Goal: Task Accomplishment & Management: Use online tool/utility

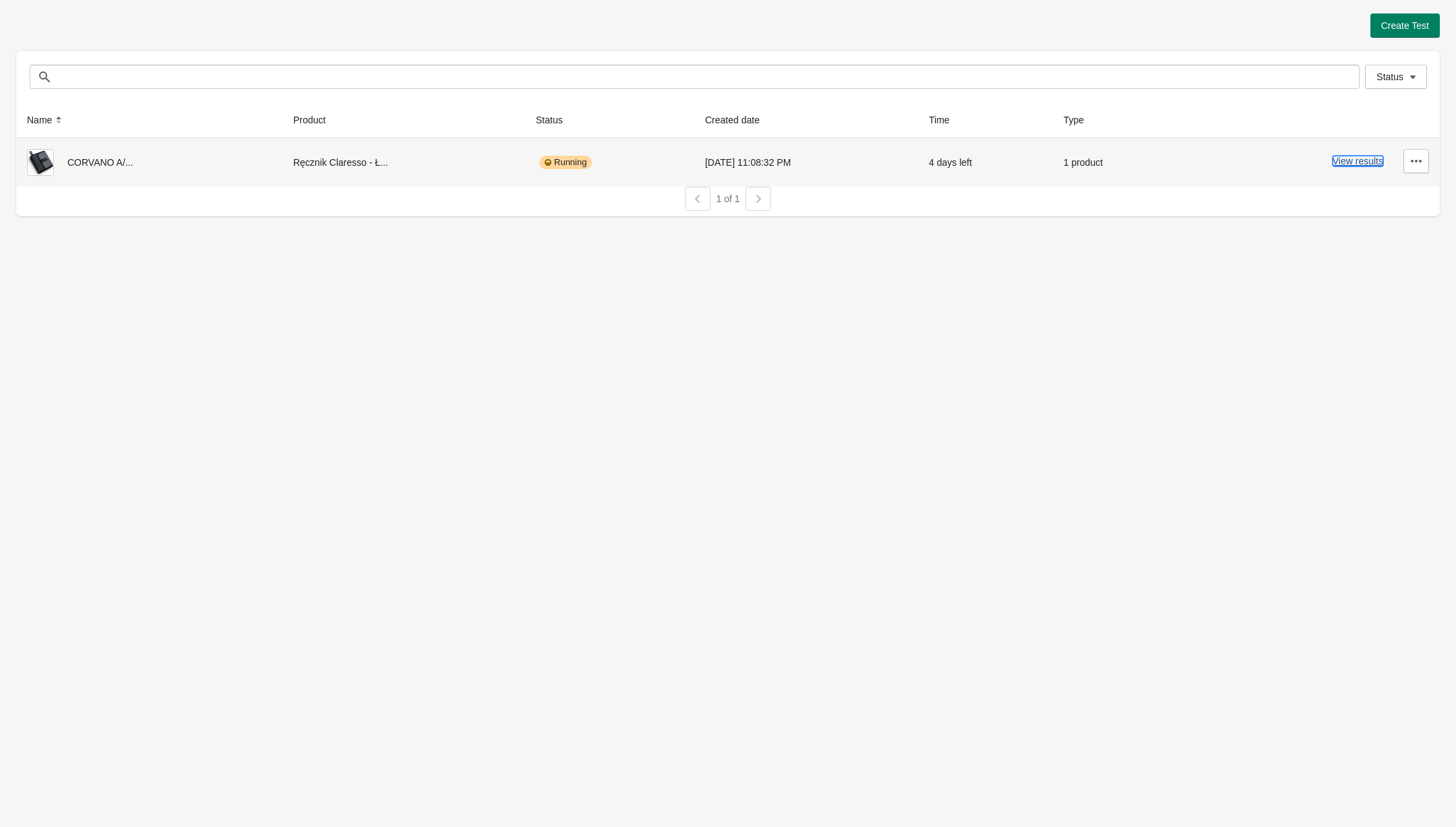
click at [1371, 161] on button "View results" at bounding box center [1358, 161] width 51 height 11
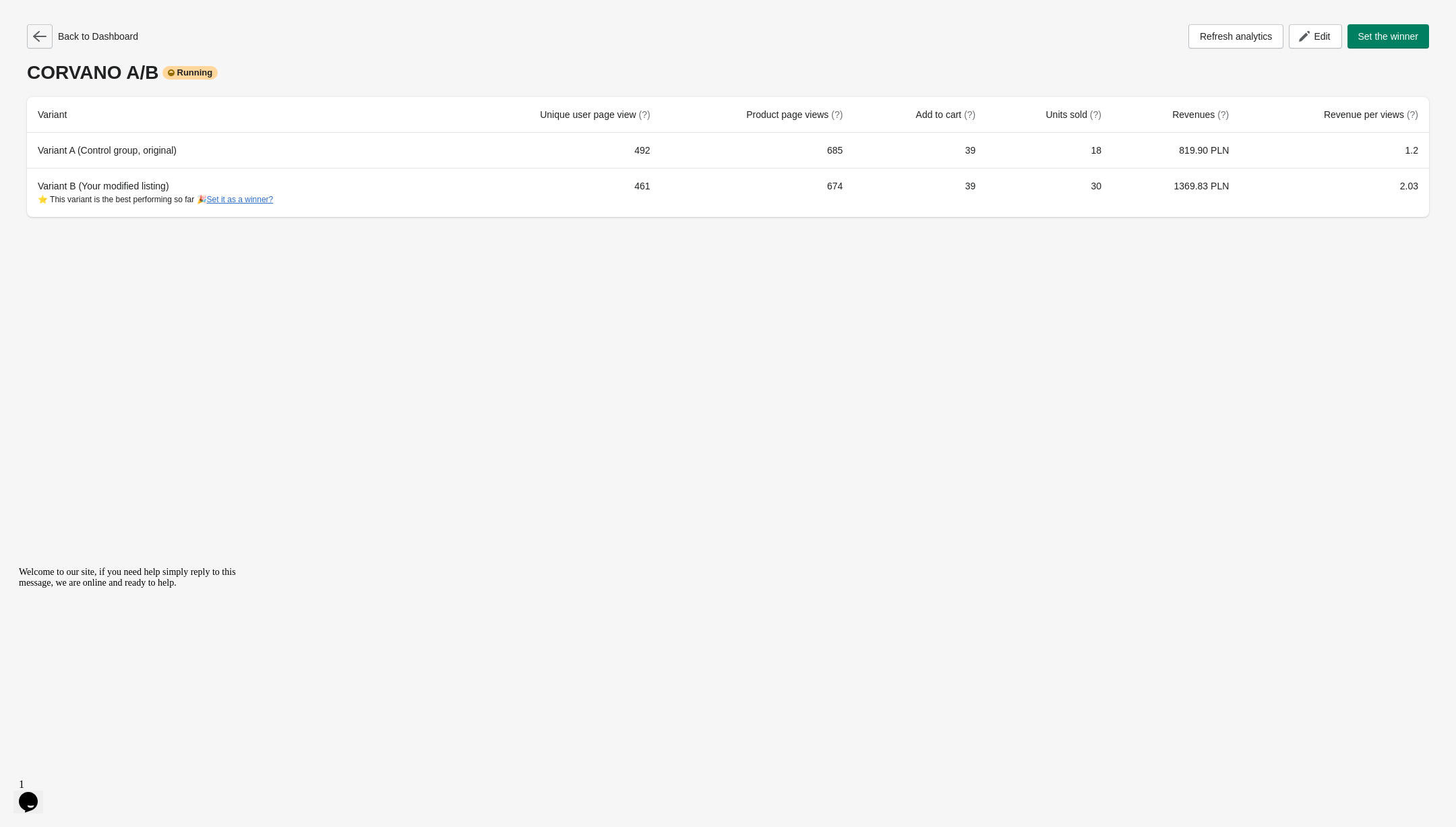
click at [51, 31] on button "button" at bounding box center [39, 37] width 25 height 25
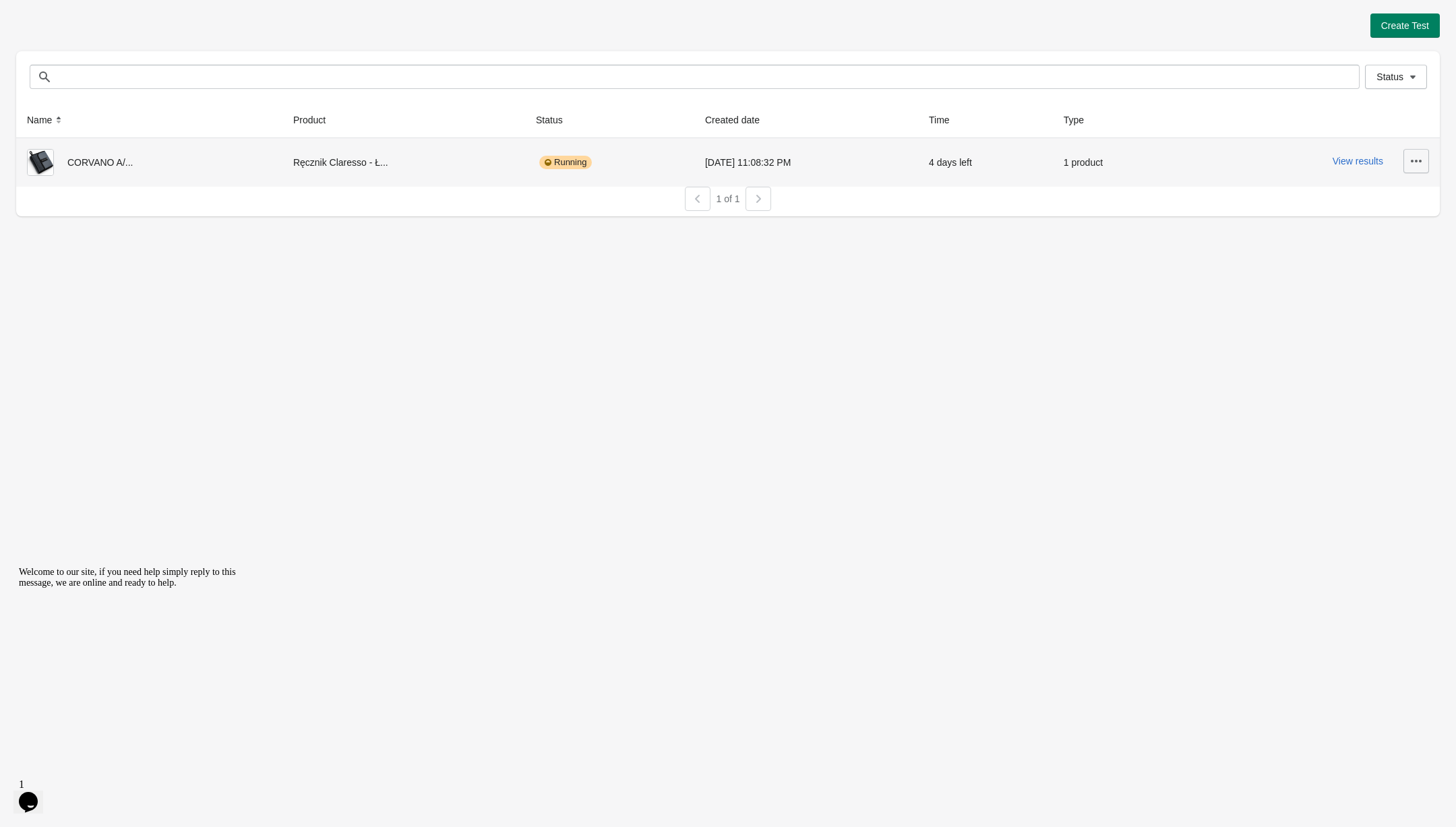
click at [1412, 160] on icon "button" at bounding box center [1415, 161] width 11 height 3
click at [1149, 176] on td "1 product" at bounding box center [1116, 162] width 127 height 48
click at [73, 160] on div "CORVANO A/..." at bounding box center [149, 162] width 245 height 27
drag, startPoint x: 544, startPoint y: 160, endPoint x: 679, endPoint y: 160, distance: 135.0
click at [669, 160] on tr "CORVANO A/... Ręcznik Claresso - Ł... Running 9/1/2025 11:08:32 PM 4 days left …" at bounding box center [728, 162] width 1423 height 48
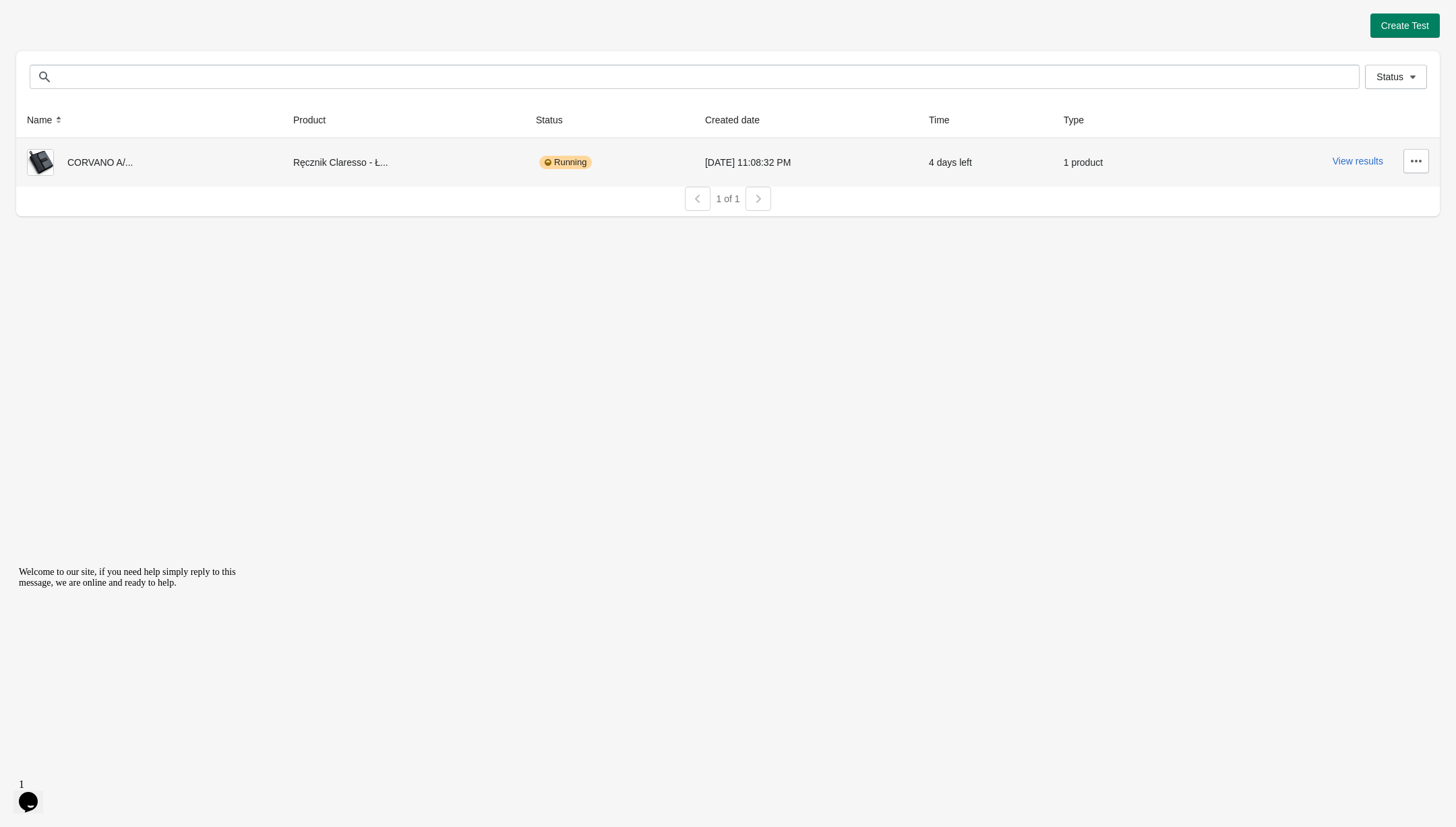
click at [713, 175] on div "9/1/2025 11:08:32 PM" at bounding box center [806, 162] width 202 height 27
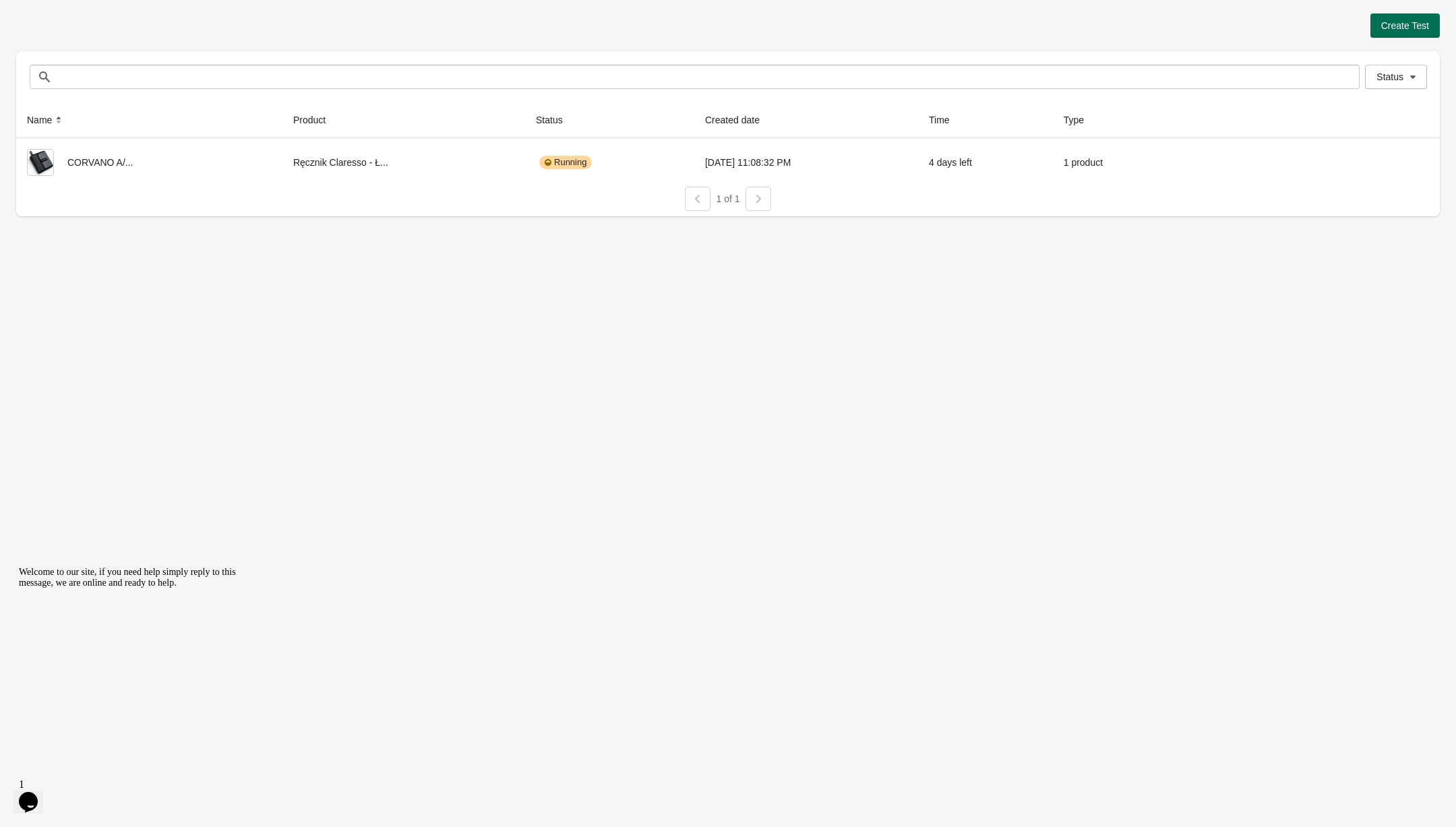
click at [1403, 30] on span "Create Test" at bounding box center [1405, 25] width 48 height 11
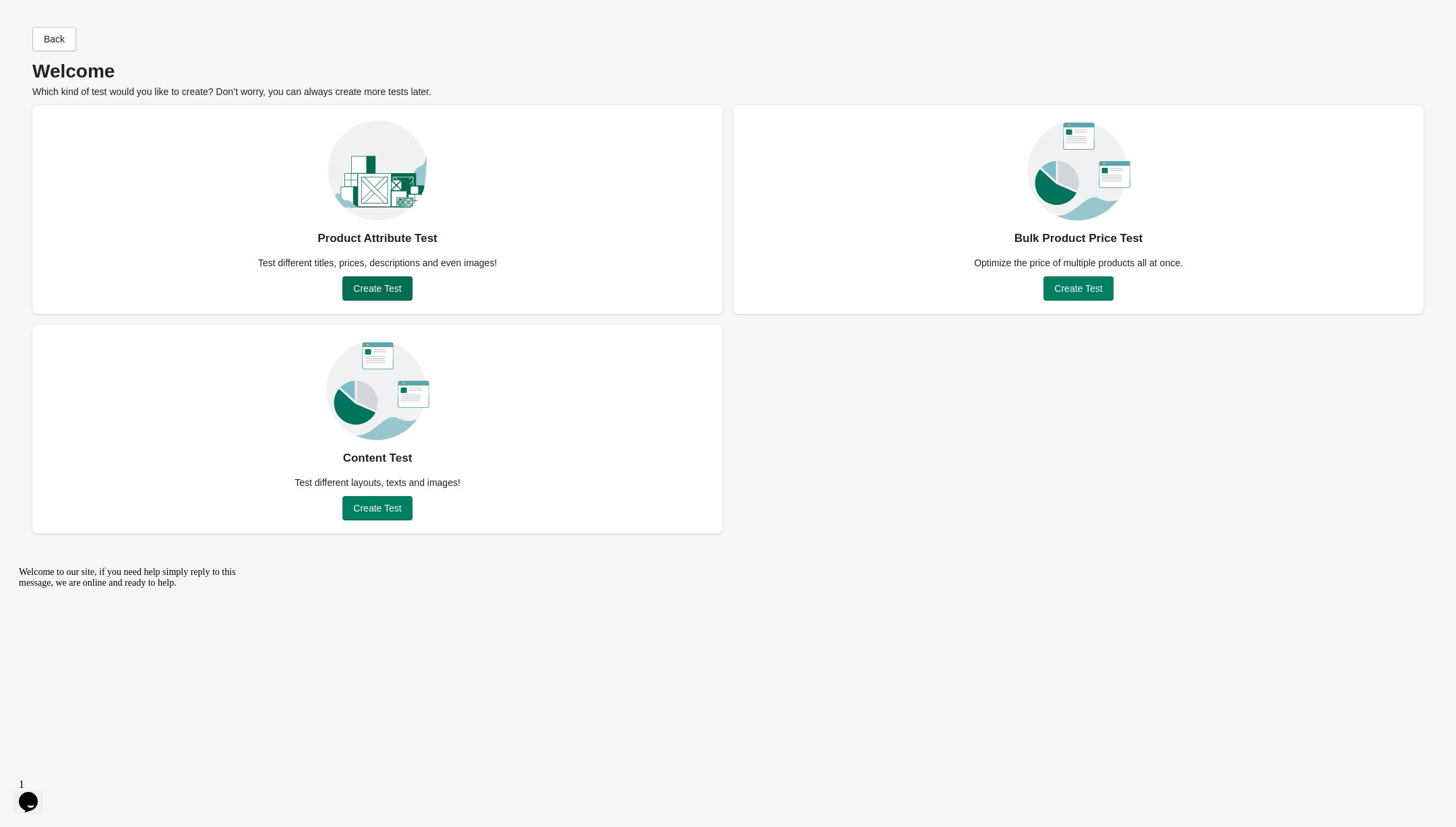
click at [366, 298] on button "Create Test" at bounding box center [377, 289] width 69 height 25
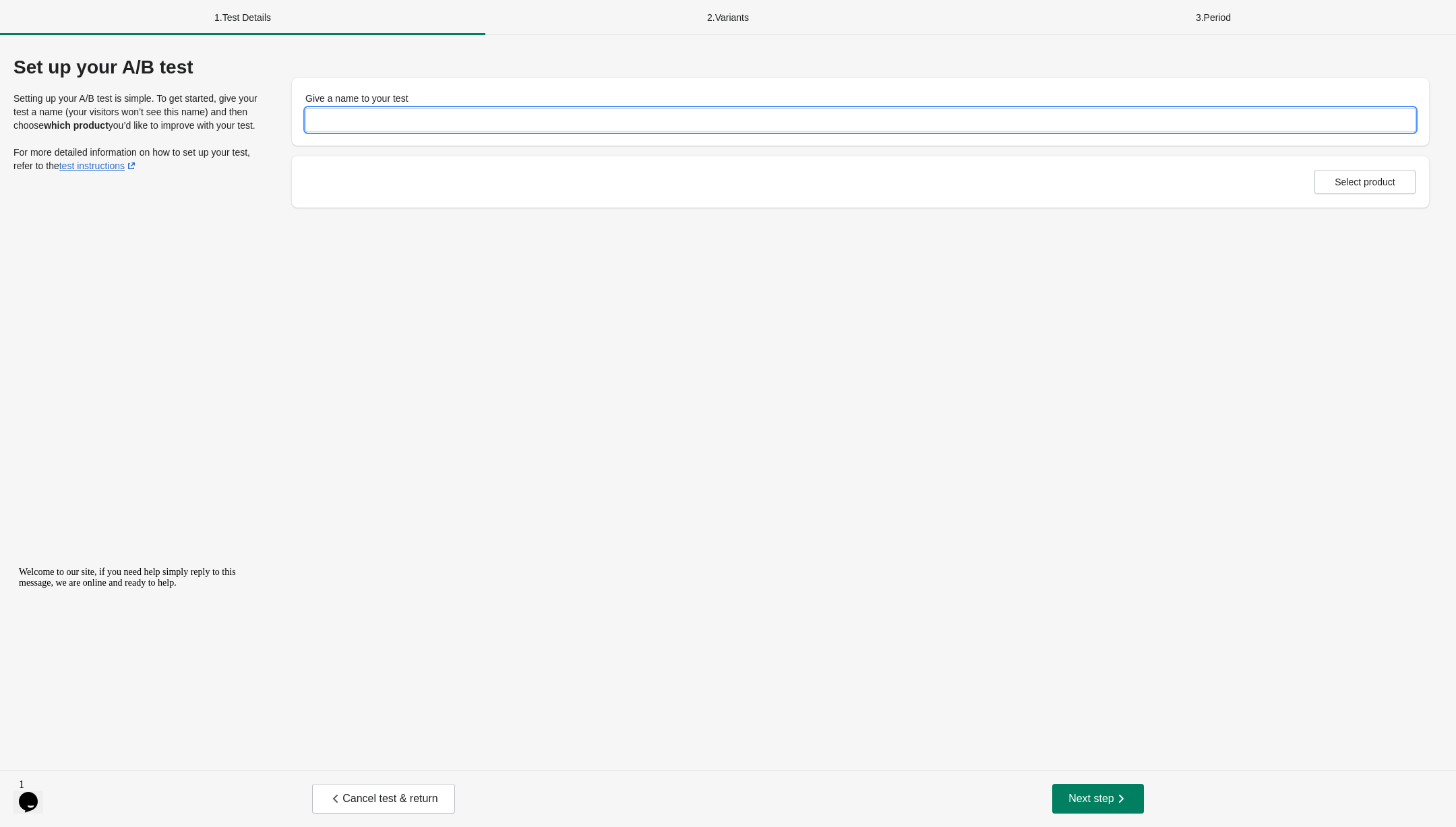
click at [416, 114] on input "Give a name to your test" at bounding box center [860, 120] width 1110 height 25
type input "**********"
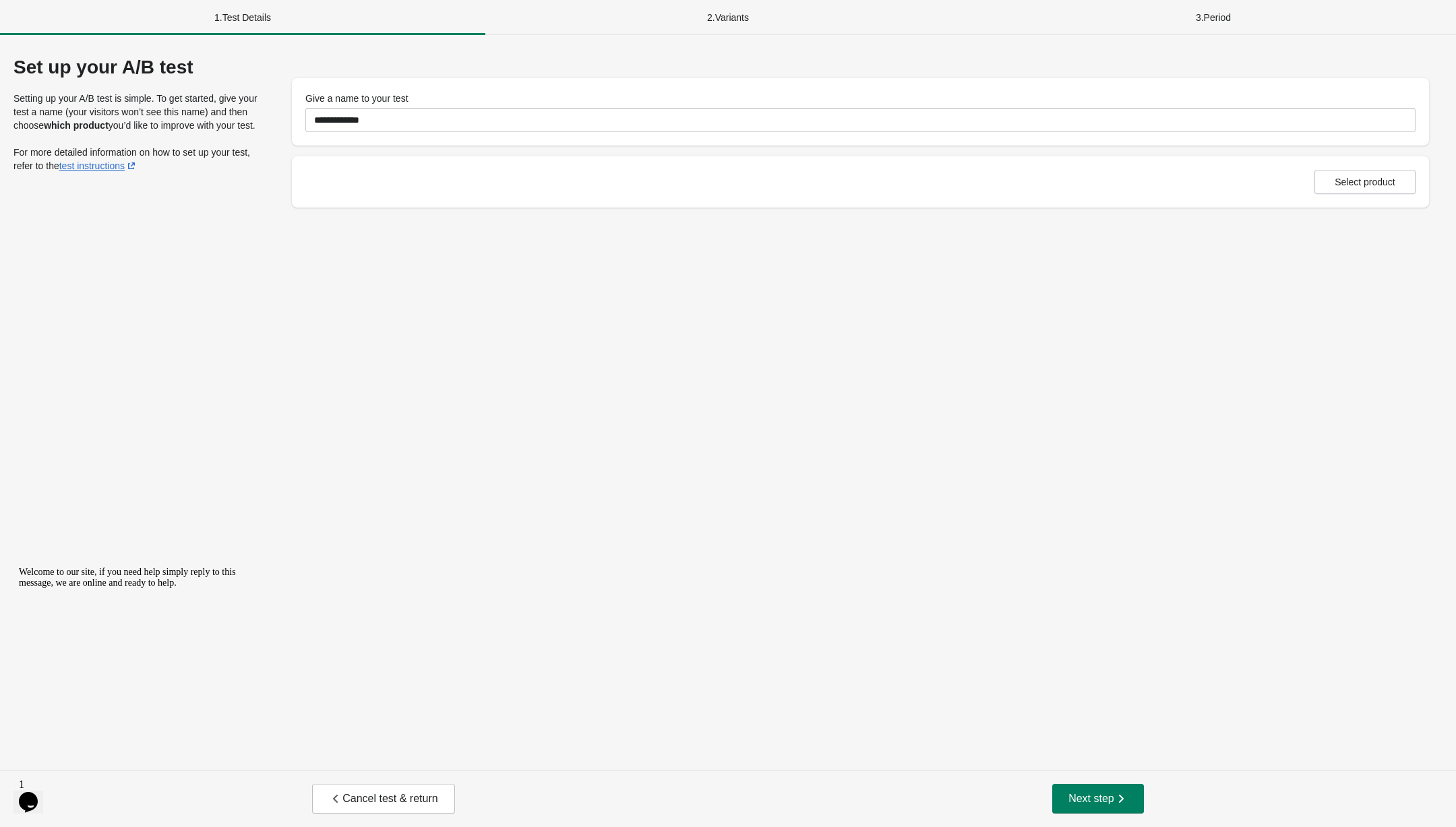
click at [1072, 190] on div "Select product" at bounding box center [860, 182] width 1110 height 25
click at [1359, 170] on button "Select product" at bounding box center [1365, 182] width 101 height 25
click at [1076, 805] on span "Next step" at bounding box center [1097, 799] width 60 height 13
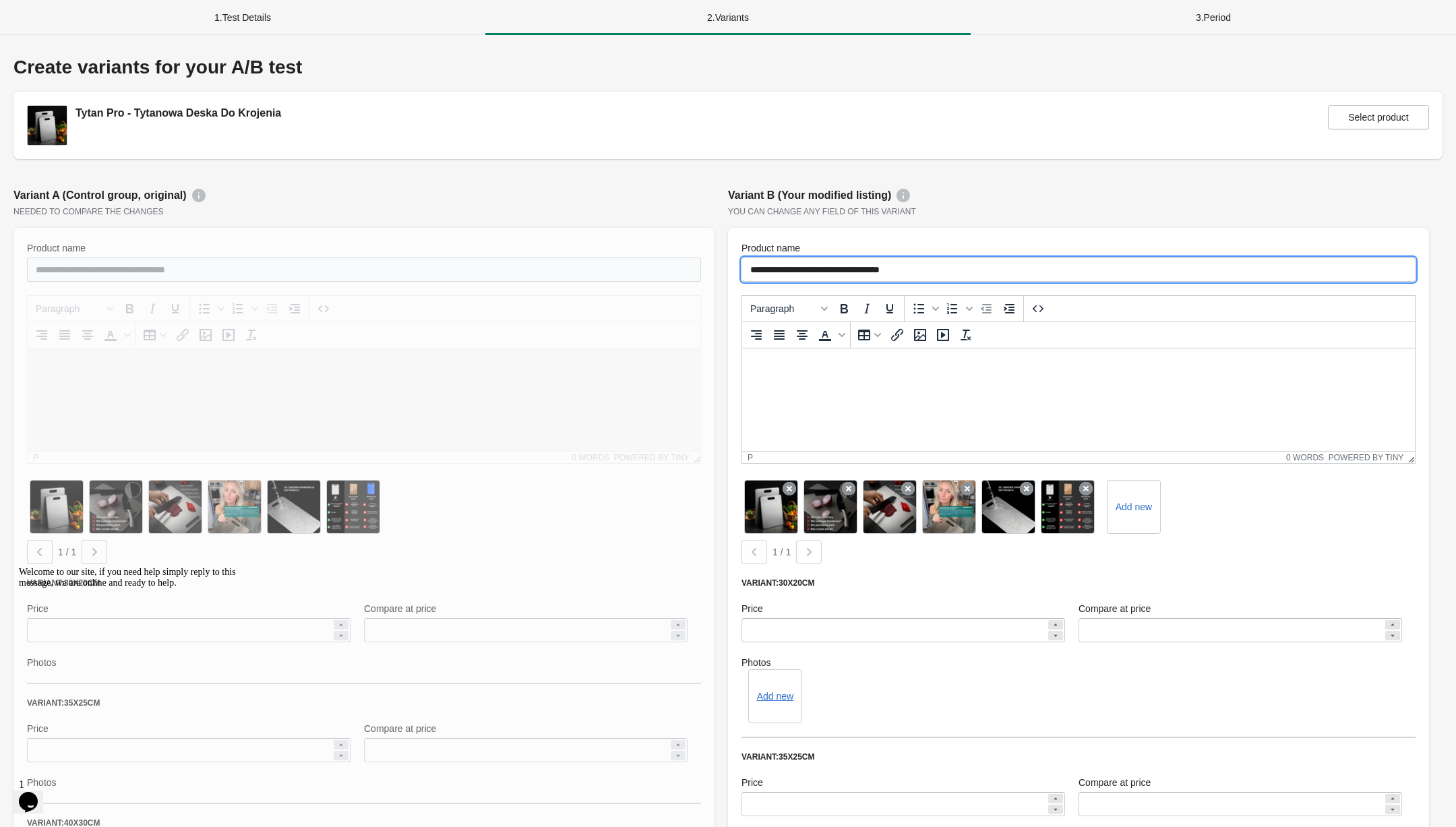
drag, startPoint x: 954, startPoint y: 272, endPoint x: 801, endPoint y: 271, distance: 153.0
click at [801, 271] on input "**********" at bounding box center [1078, 270] width 674 height 25
paste input "**********"
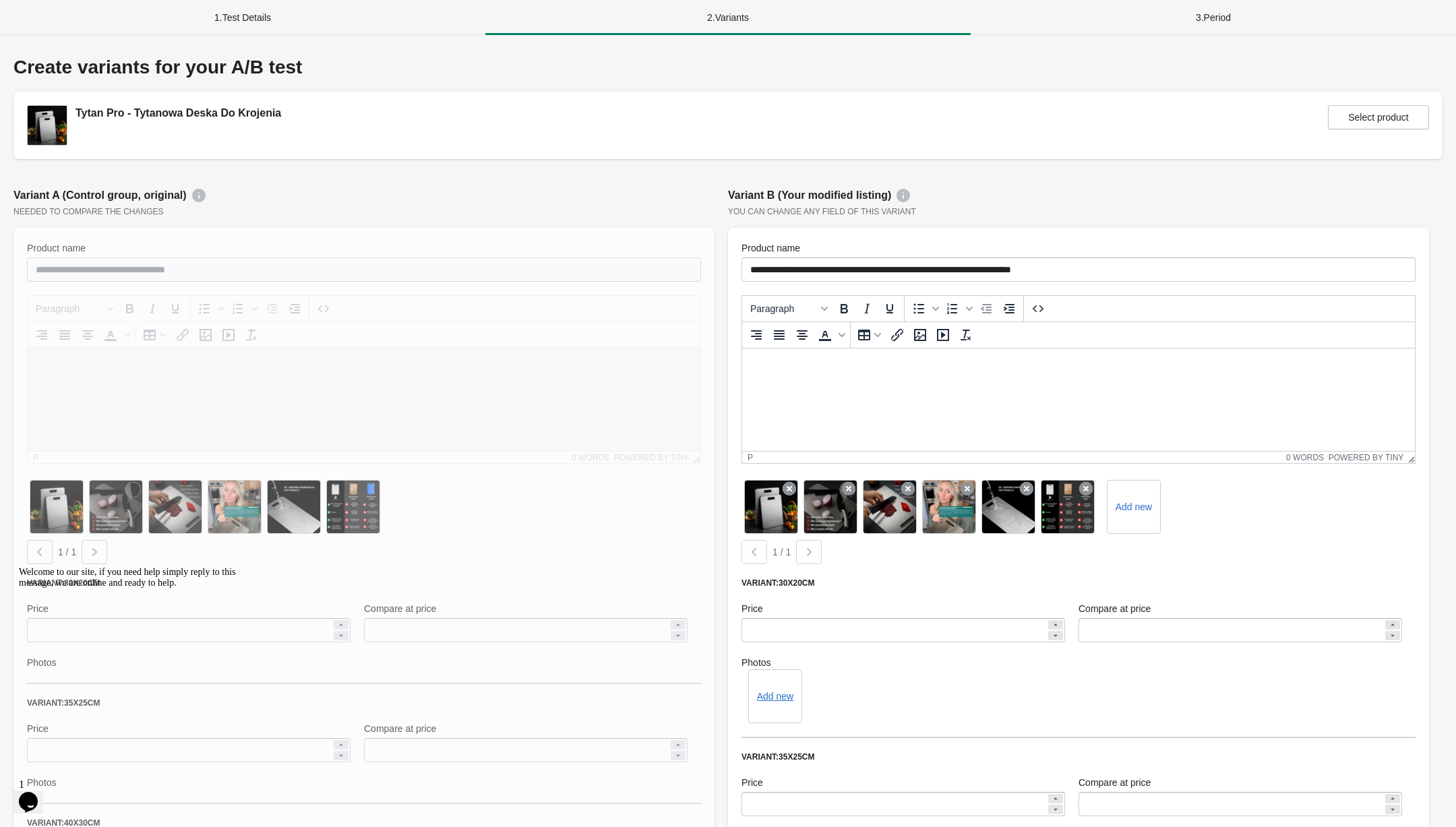
click at [1083, 214] on div "You can change any field of this variant" at bounding box center [1078, 211] width 701 height 11
drag, startPoint x: 956, startPoint y: 271, endPoint x: 1165, endPoint y: 270, distance: 209.0
click at [1160, 271] on input "**********" at bounding box center [1078, 270] width 674 height 25
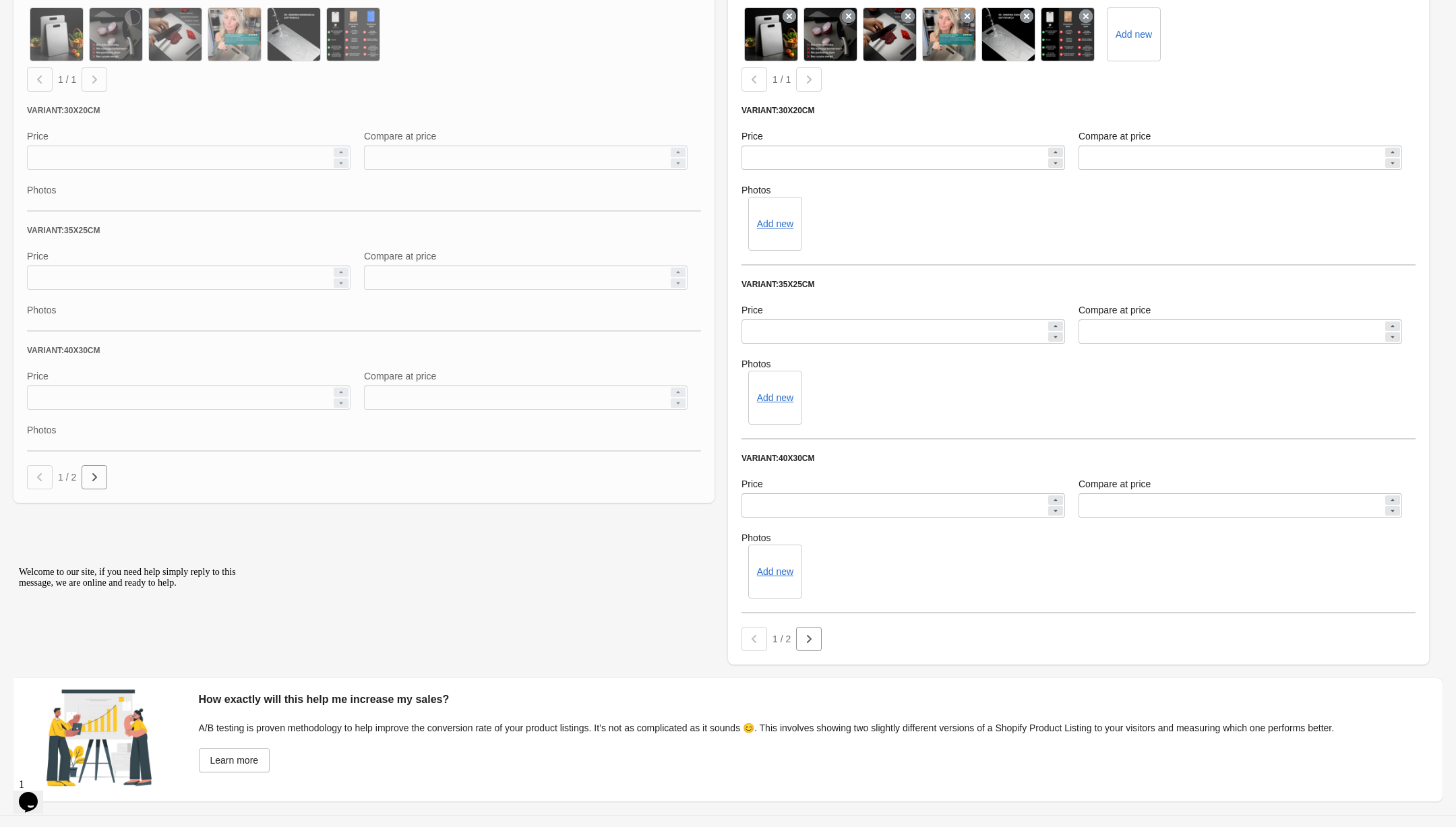
scroll to position [517, 0]
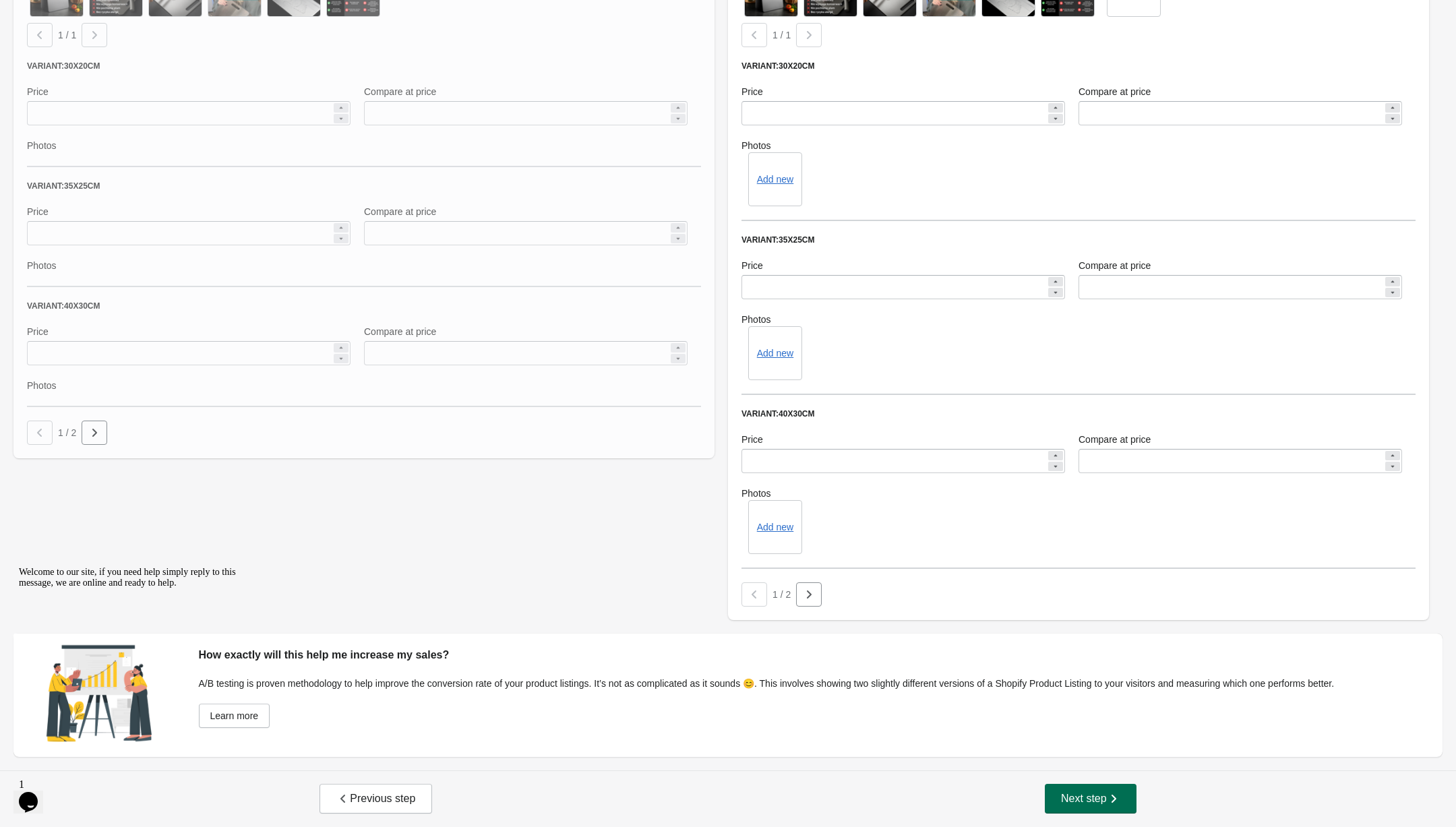
type input "**********"
click at [1095, 793] on span "Next step" at bounding box center [1090, 799] width 60 height 13
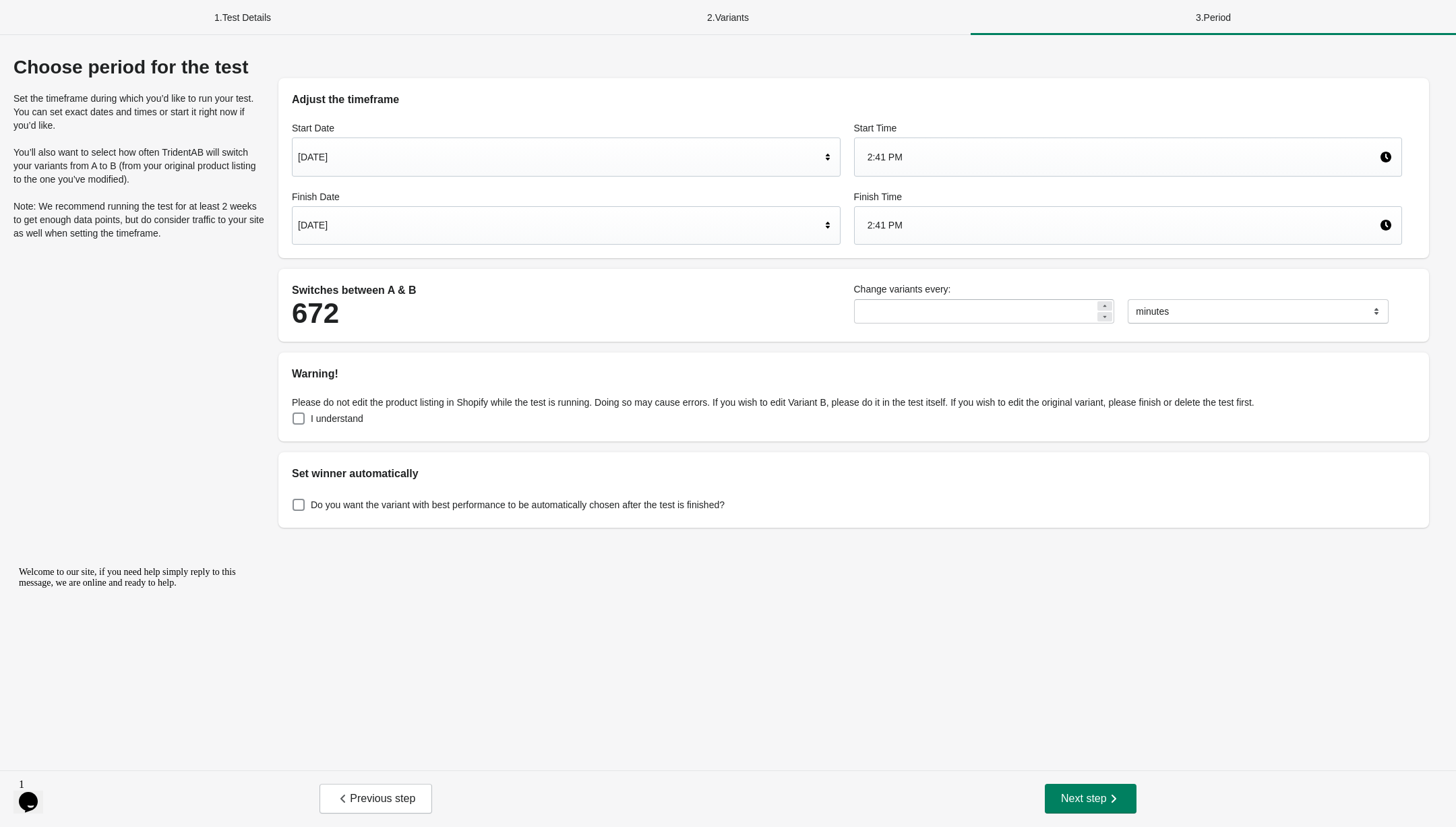
click at [615, 153] on div "Sep 3, 2025" at bounding box center [559, 157] width 523 height 25
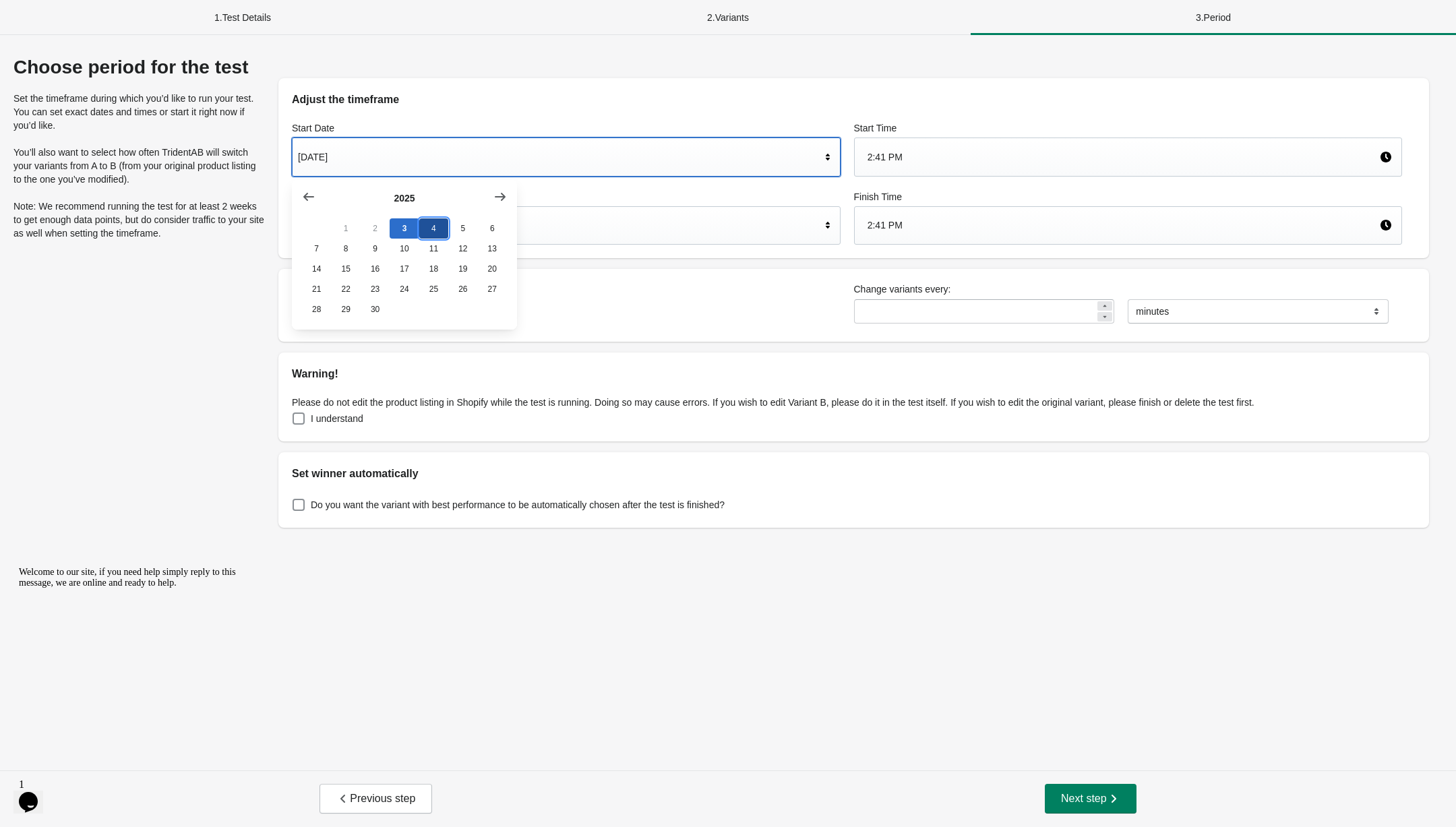
click at [426, 232] on button "4" at bounding box center [433, 228] width 29 height 20
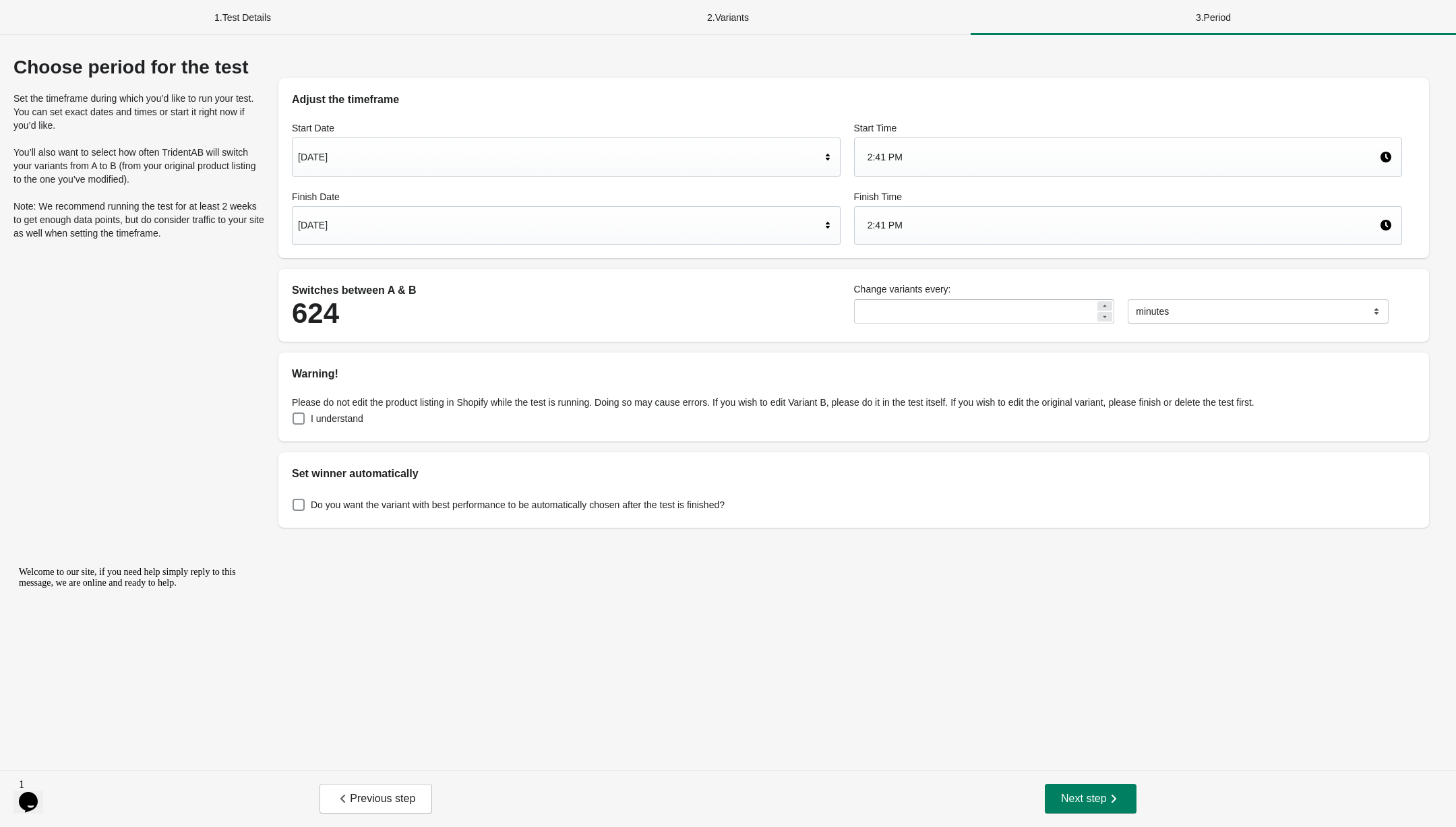
click at [913, 162] on div "2:41 PM" at bounding box center [1123, 157] width 512 height 25
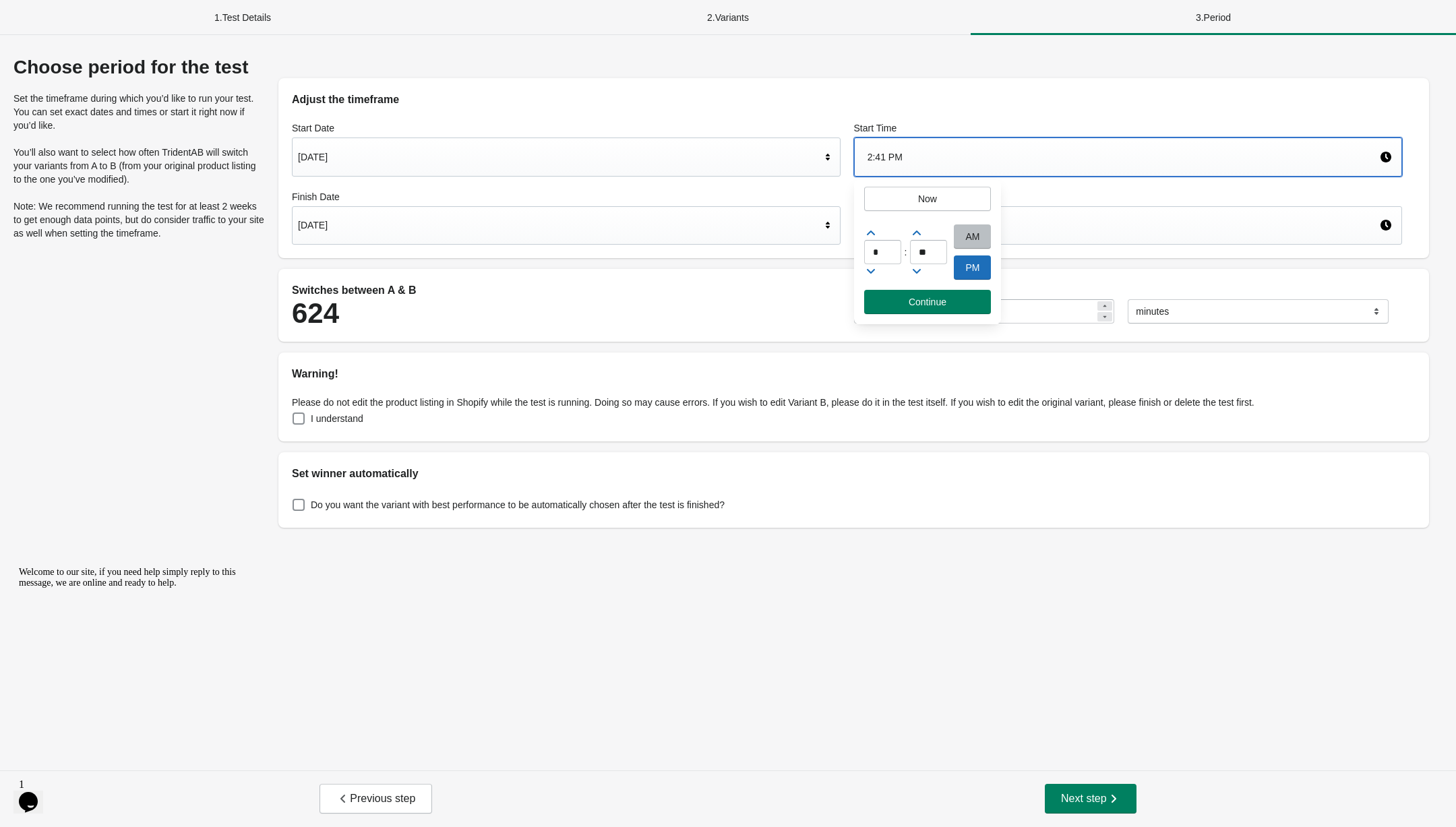
click at [981, 233] on div "AM" at bounding box center [972, 237] width 37 height 25
click at [880, 253] on input "*" at bounding box center [882, 252] width 37 height 25
type input "*"
type input "**"
click at [944, 307] on button "Continue" at bounding box center [928, 302] width 128 height 25
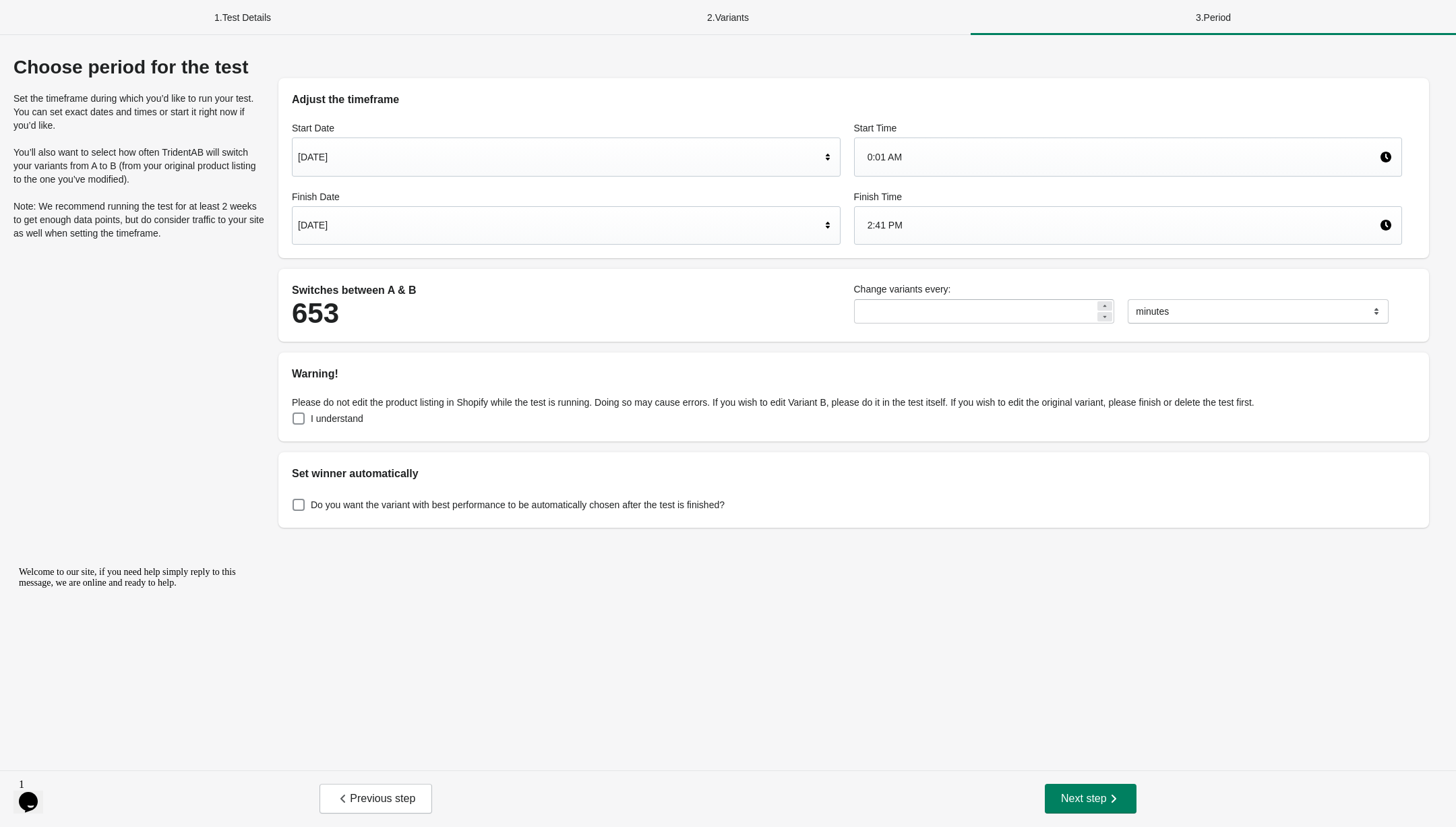
click at [535, 230] on div "Sep 17, 2025" at bounding box center [559, 225] width 523 height 25
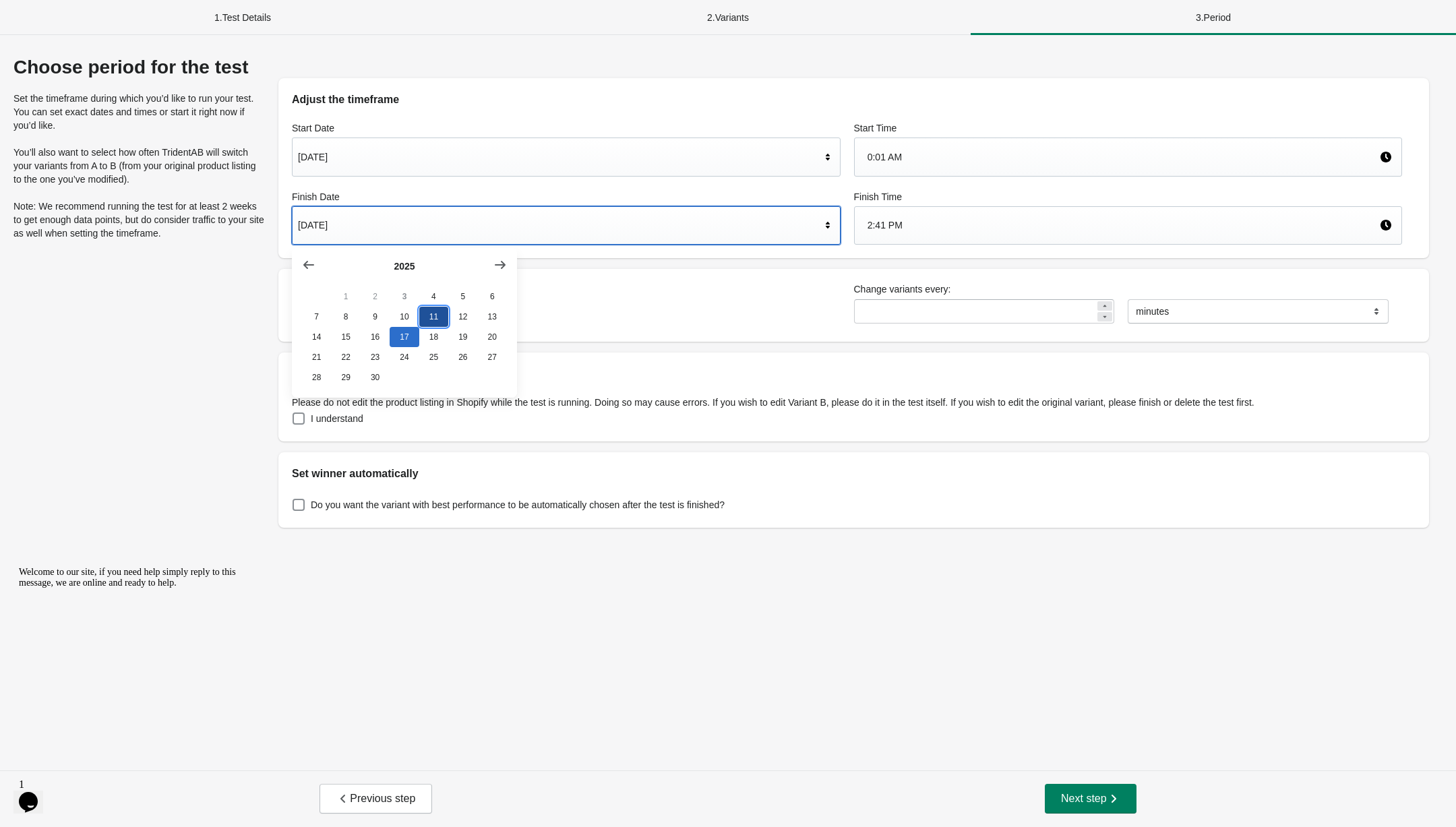
click at [432, 311] on button "11" at bounding box center [433, 317] width 29 height 20
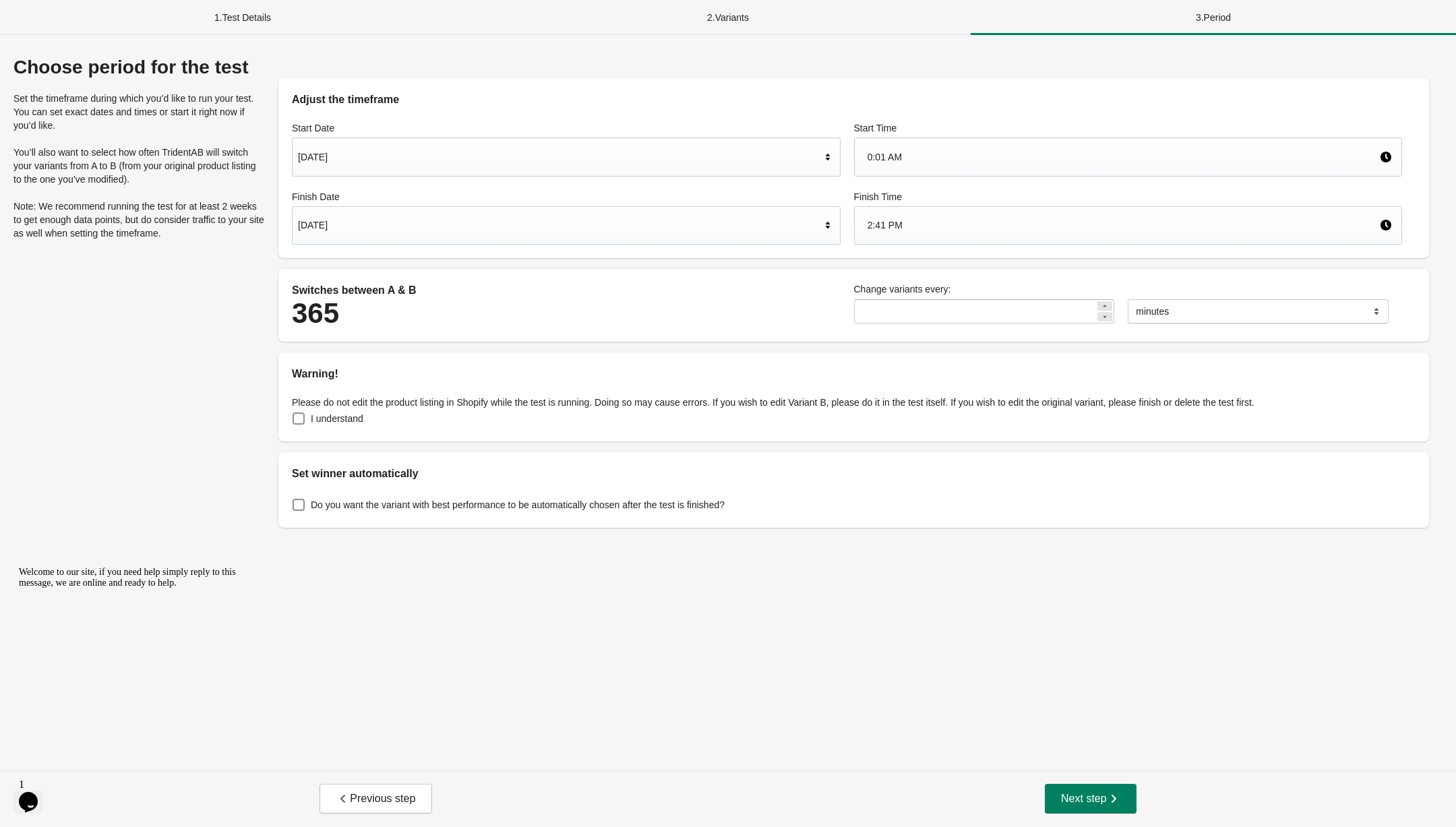
click at [968, 224] on div "2:41 PM" at bounding box center [1123, 225] width 512 height 25
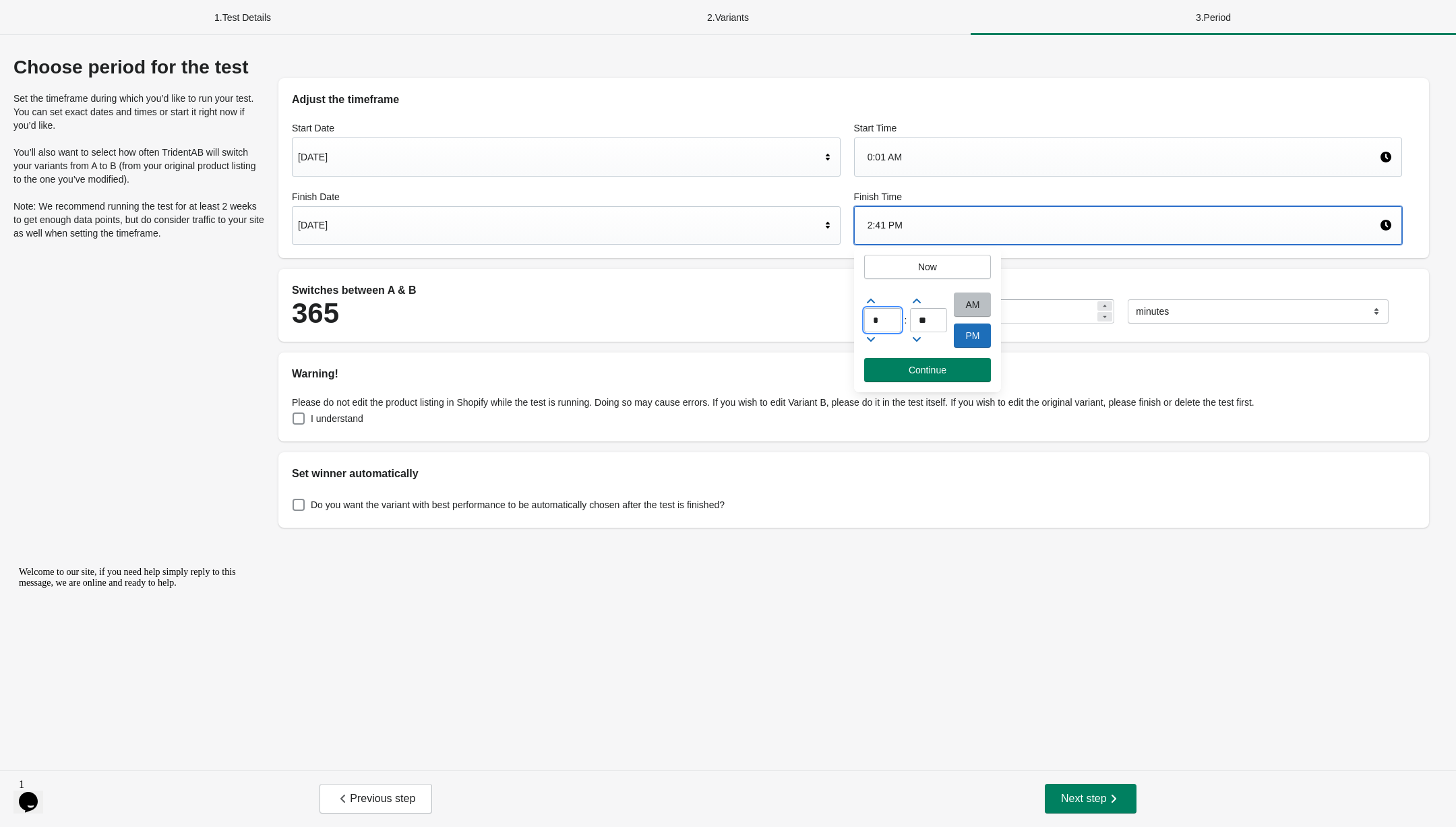
click at [882, 311] on input "*" at bounding box center [882, 320] width 37 height 25
type input "**"
click at [927, 365] on span "Continue" at bounding box center [928, 370] width 38 height 11
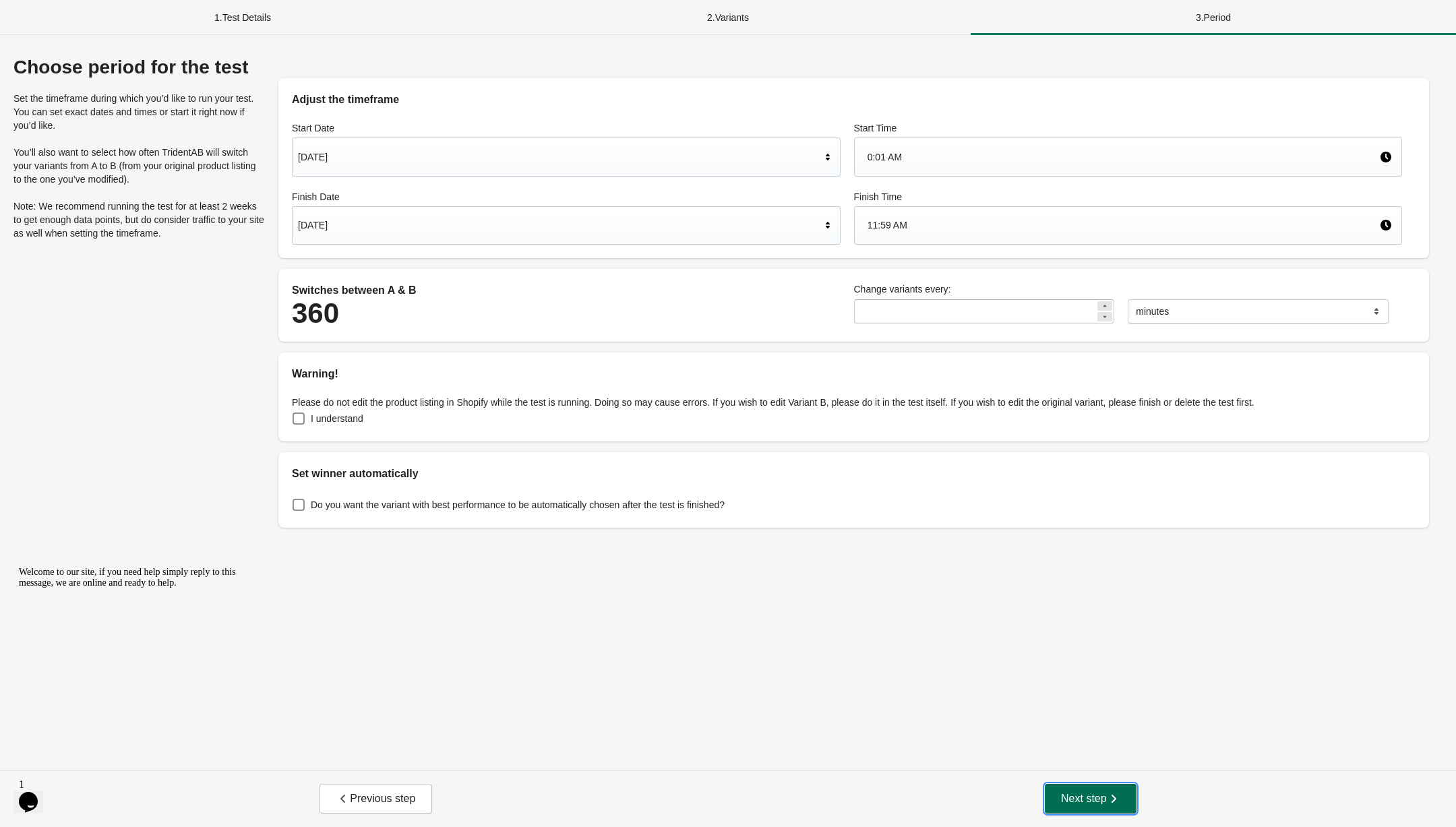
click at [1076, 800] on span "Next step" at bounding box center [1090, 799] width 60 height 13
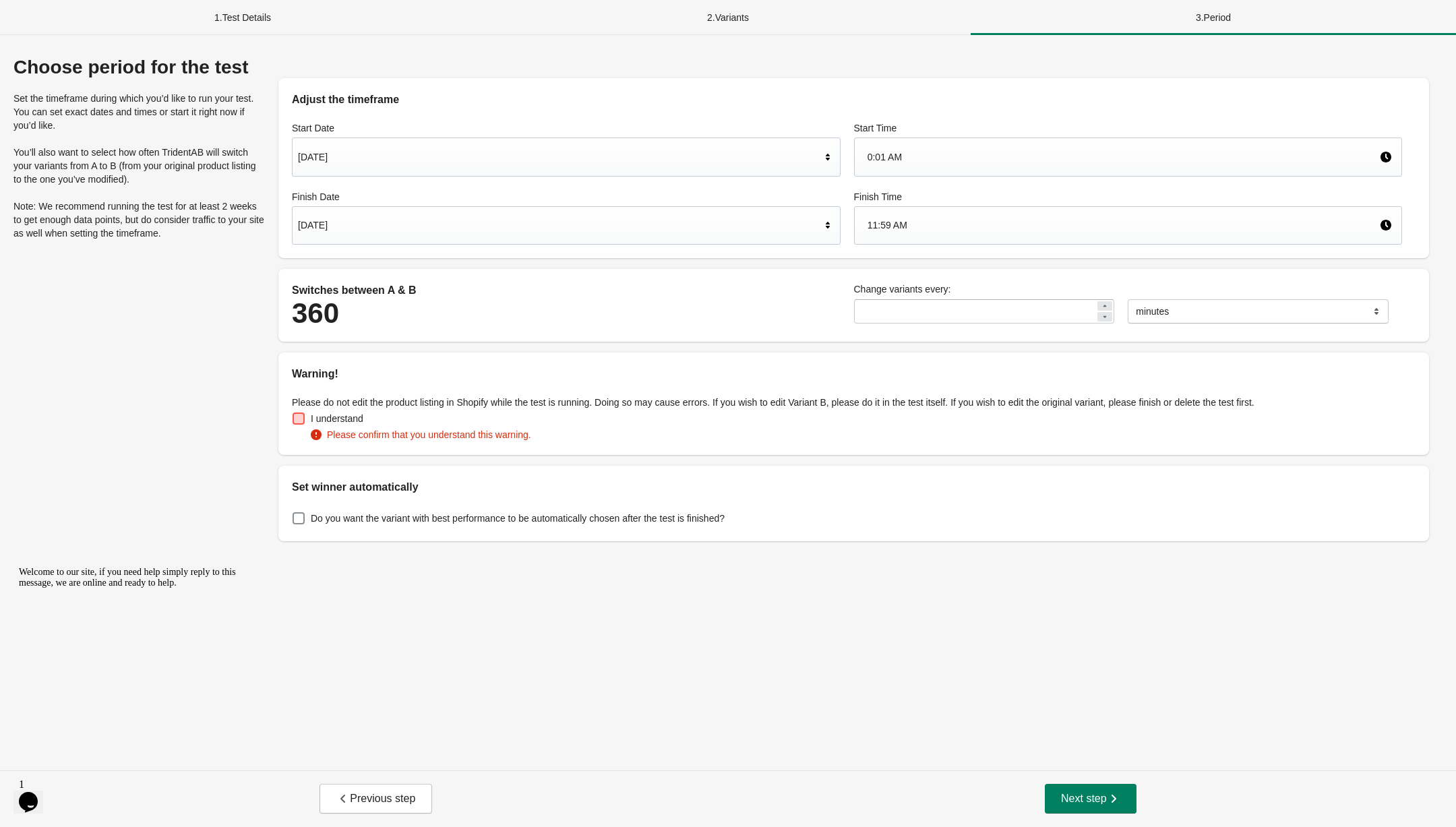
click at [297, 424] on span at bounding box center [298, 418] width 12 height 12
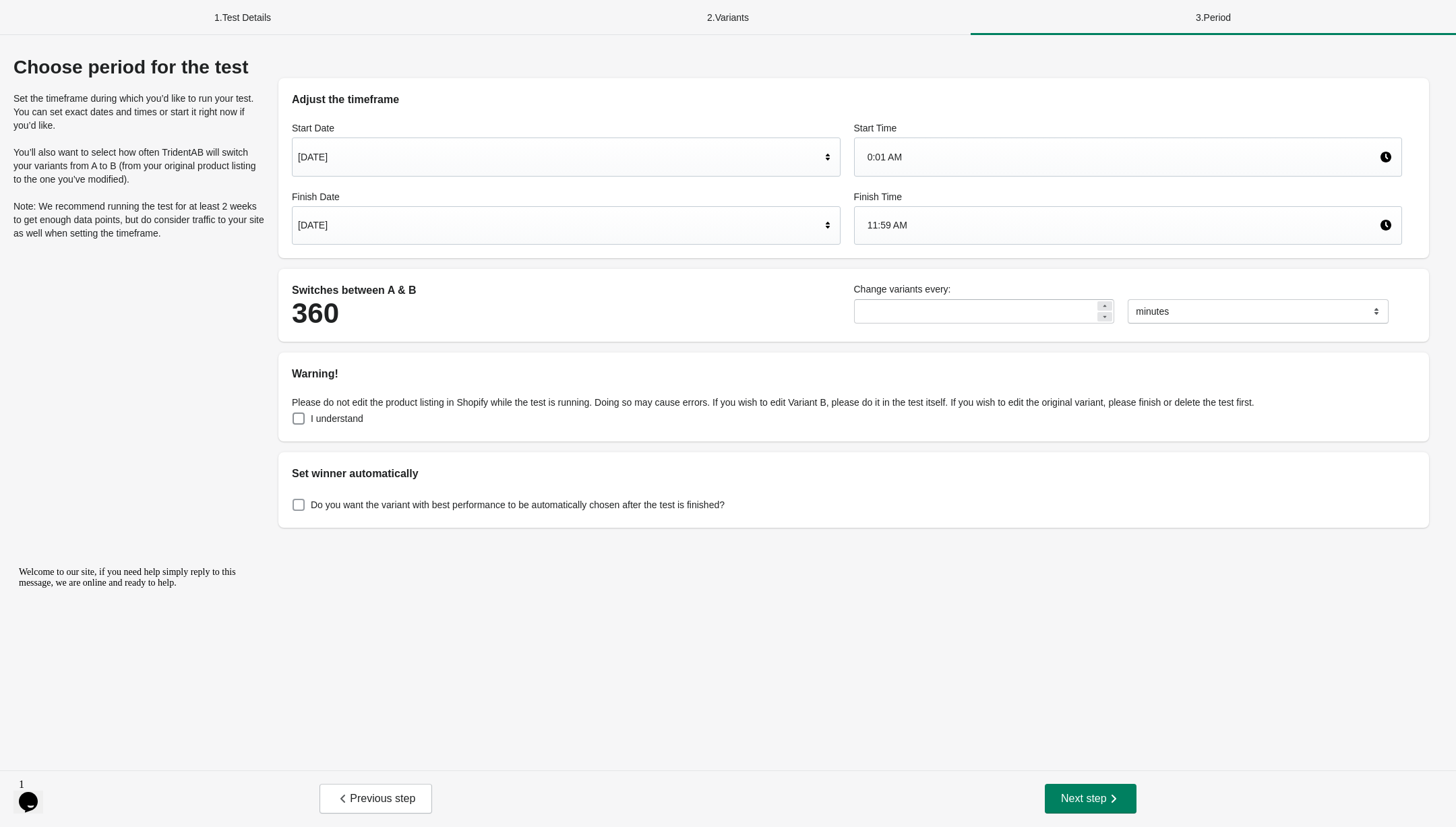
click at [293, 500] on span at bounding box center [298, 505] width 12 height 12
click at [1066, 790] on button "Next step" at bounding box center [1090, 799] width 92 height 29
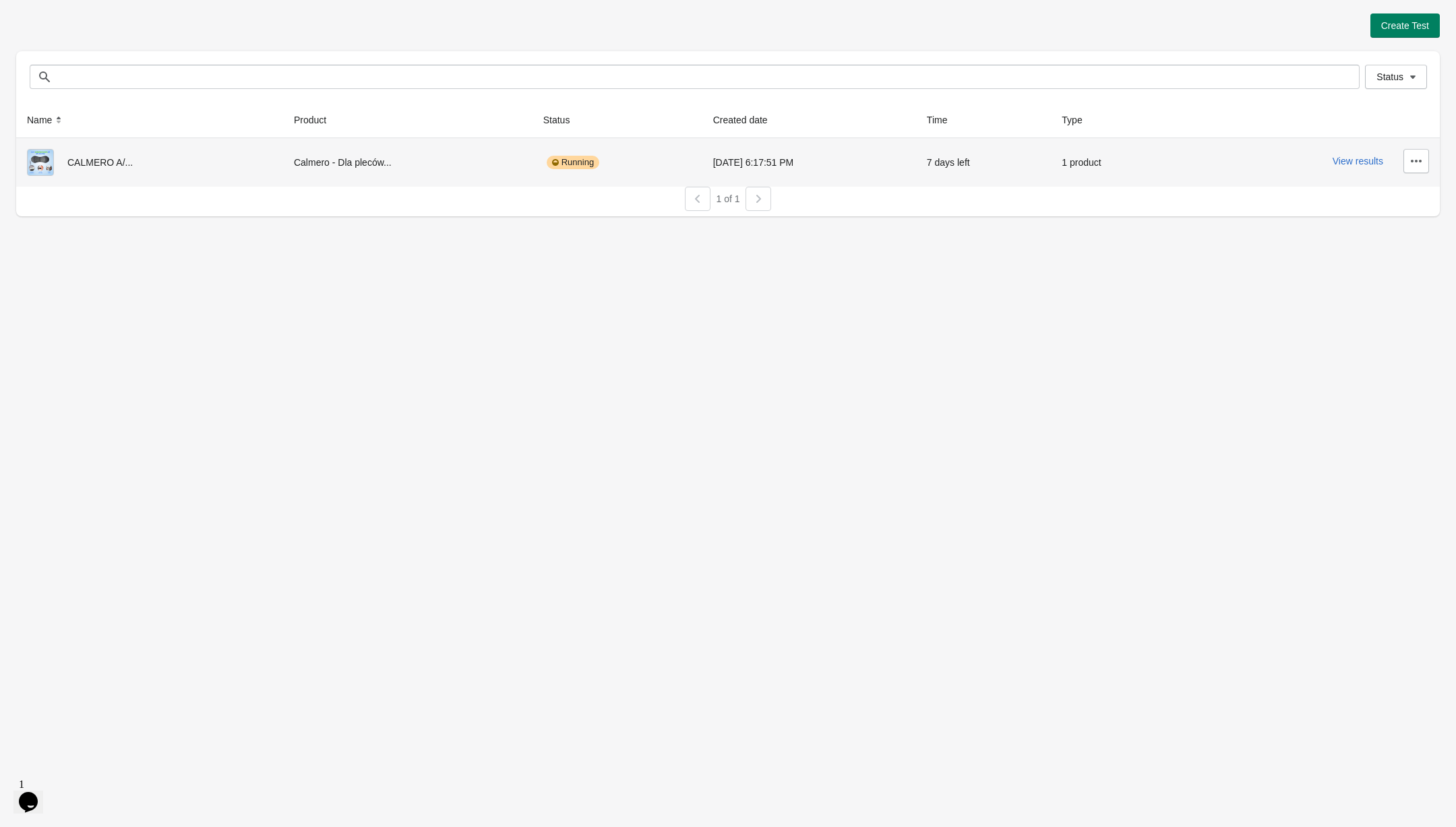
click at [1349, 154] on div "View results" at bounding box center [1309, 161] width 240 height 25
click at [1342, 159] on button "View results" at bounding box center [1358, 161] width 51 height 11
click at [1363, 159] on button "View results" at bounding box center [1358, 161] width 51 height 11
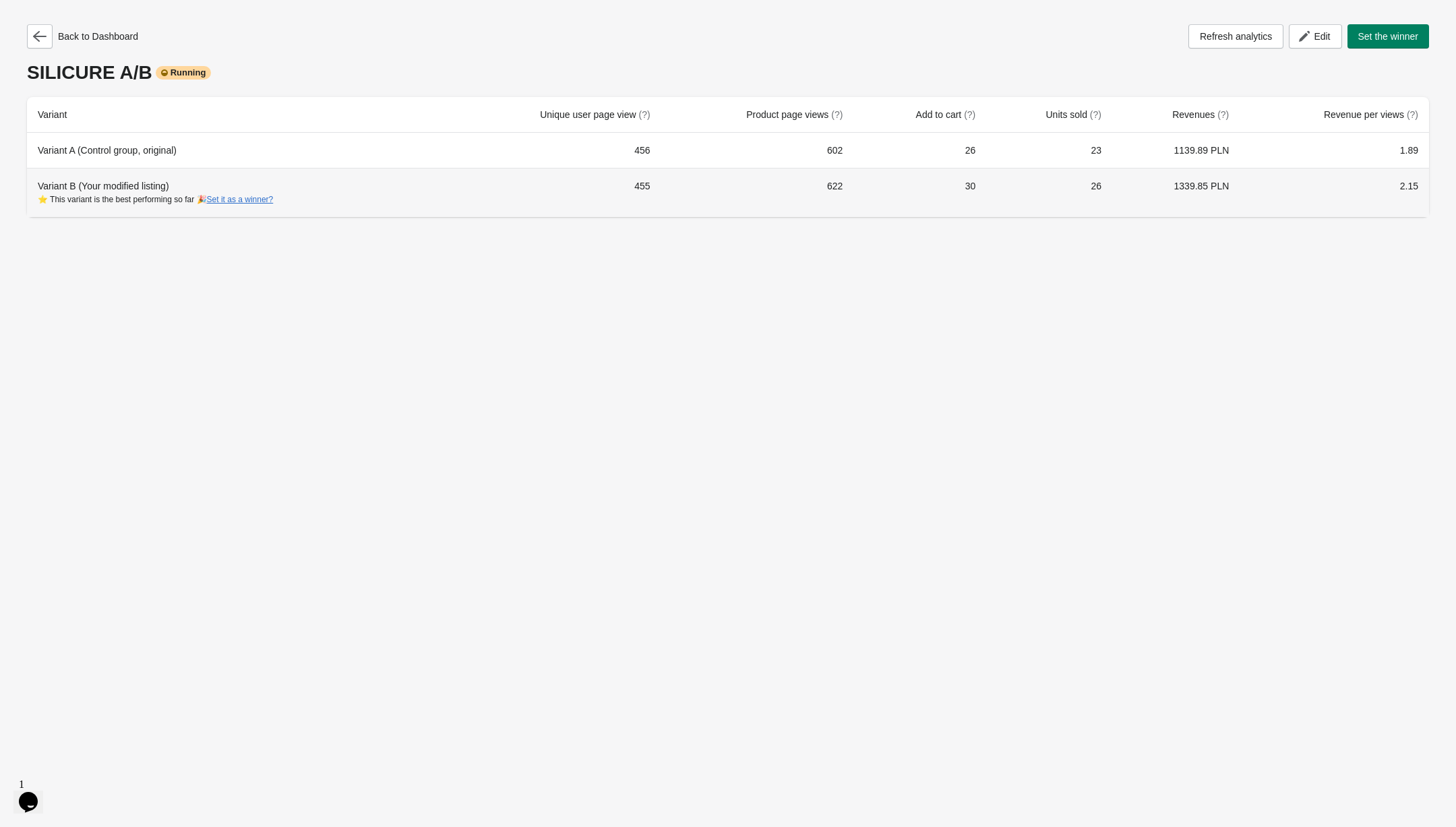
drag, startPoint x: 1144, startPoint y: 188, endPoint x: 1070, endPoint y: 188, distance: 74.0
click at [1113, 188] on tr "Variant B (Your modified listing) ⭐ This variant is the best performing so far …" at bounding box center [728, 192] width 1402 height 49
click at [1198, 196] on td "1339.85 PLN" at bounding box center [1176, 192] width 128 height 49
drag, startPoint x: 1160, startPoint y: 184, endPoint x: 1094, endPoint y: 166, distance: 68.4
click at [1094, 166] on tbody "Variant A (Control group, original) 456 602 26 23 1139.89 PLN 1.89 Variant B (Y…" at bounding box center [728, 175] width 1402 height 84
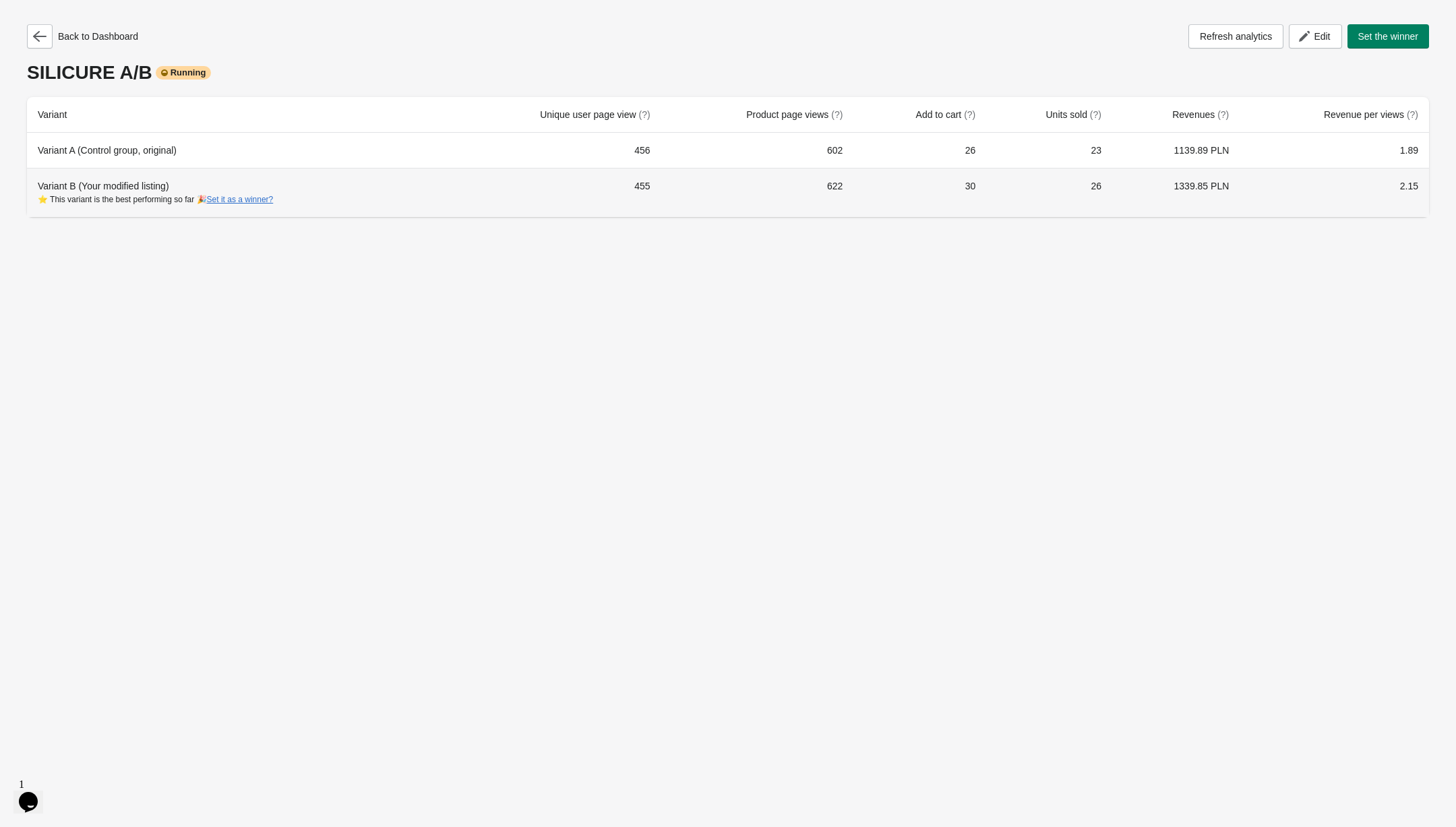
click at [1160, 194] on td "1339.85 PLN" at bounding box center [1176, 192] width 128 height 49
